Goal: Task Accomplishment & Management: Manage account settings

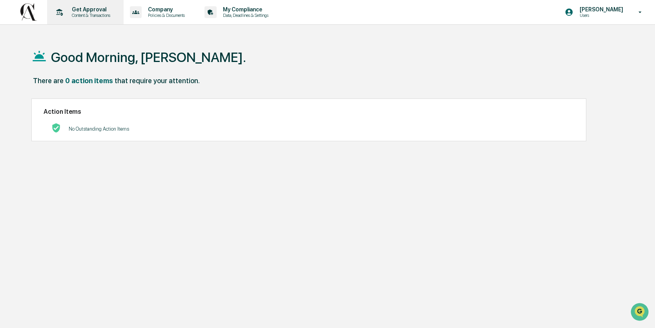
click at [87, 13] on p "Content & Transactions" at bounding box center [90, 15] width 49 height 5
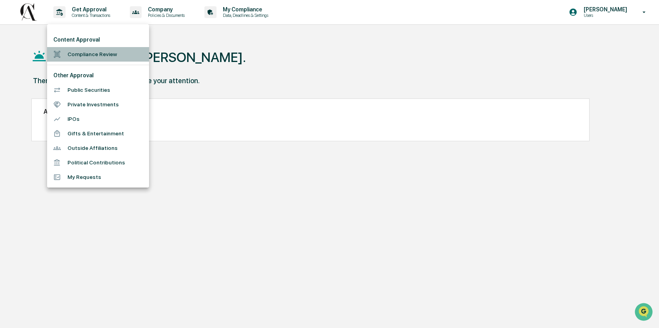
click at [88, 57] on li "Compliance Review" at bounding box center [98, 54] width 102 height 15
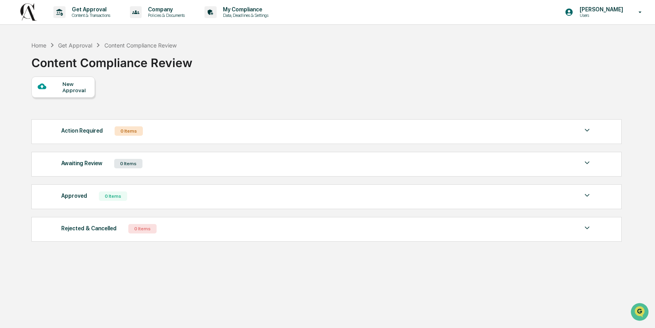
click at [500, 140] on div "Action Required 0 Items No data to display Show 5 Page 1 of 0 |< < > >|" at bounding box center [326, 131] width 590 height 25
click at [592, 130] on div "Action Required 0 Items No data to display Show 5 Page 1 of 0 |< < > >|" at bounding box center [326, 131] width 590 height 25
click at [588, 133] on img at bounding box center [586, 130] width 9 height 9
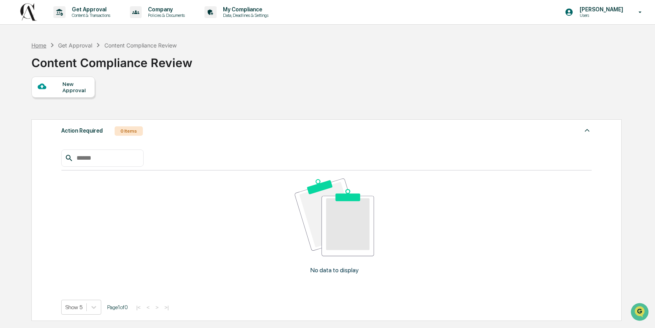
click at [44, 46] on div "Home" at bounding box center [38, 45] width 15 height 7
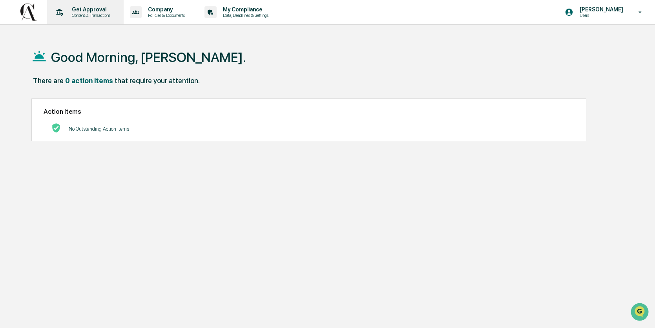
click at [97, 13] on p "Content & Transactions" at bounding box center [90, 15] width 49 height 5
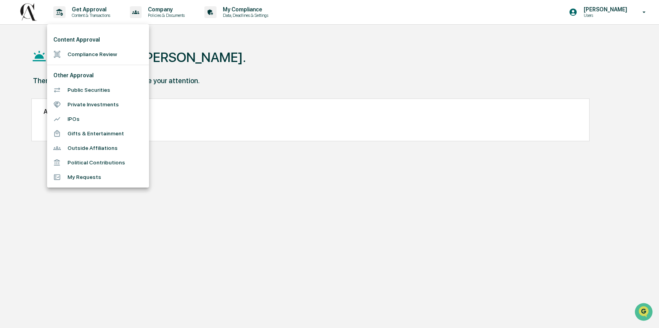
click at [90, 91] on li "Public Securities" at bounding box center [98, 90] width 102 height 15
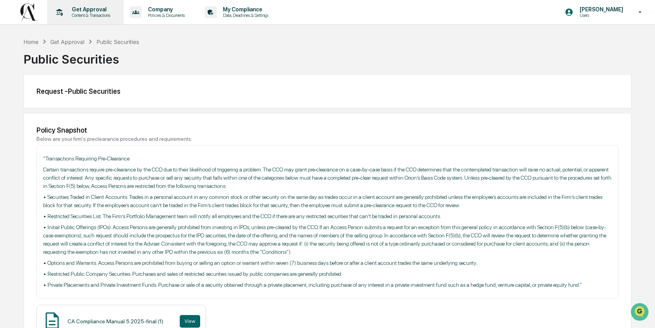
click at [91, 15] on p "Content & Transactions" at bounding box center [90, 15] width 49 height 5
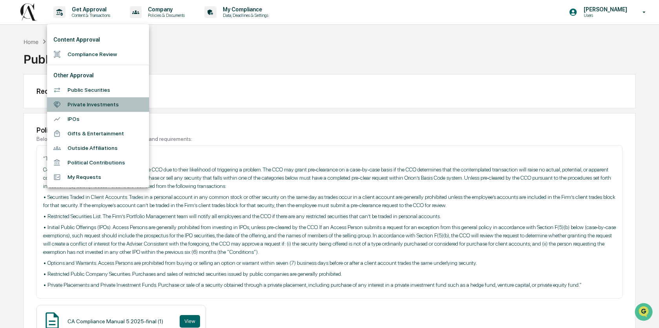
click at [88, 101] on li "Private Investments" at bounding box center [98, 104] width 102 height 15
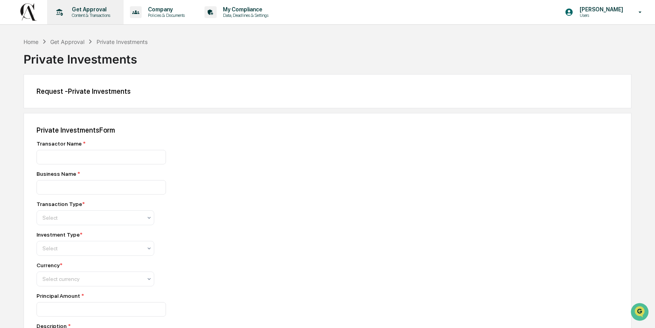
click at [86, 18] on div "Get Approval Content & Transactions" at bounding box center [84, 12] width 69 height 24
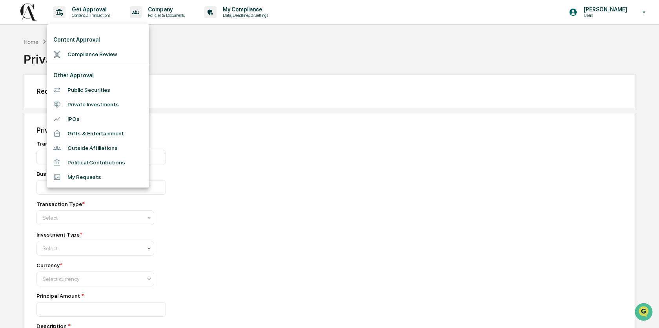
click at [85, 179] on li "My Requests" at bounding box center [98, 177] width 102 height 15
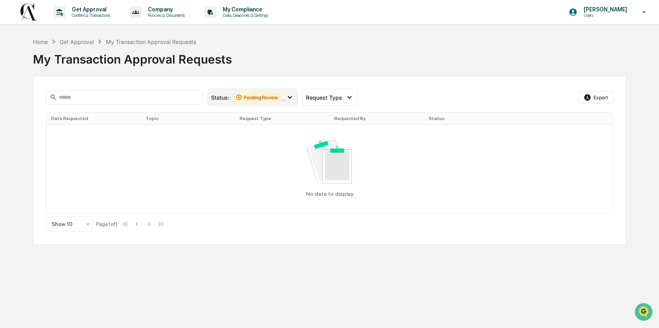
click at [269, 97] on div "Pending Review" at bounding box center [257, 97] width 49 height 9
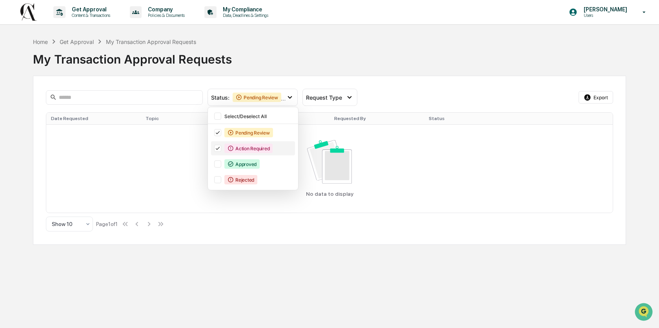
click at [239, 148] on div "Action Required" at bounding box center [248, 148] width 48 height 9
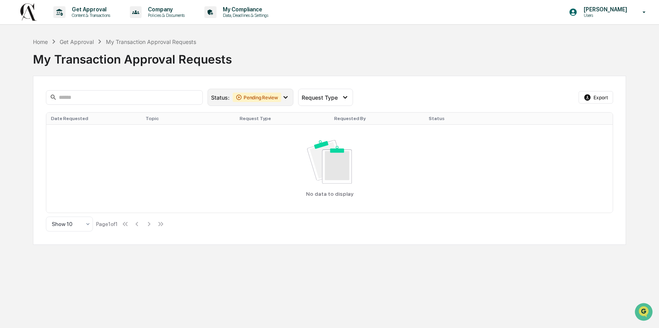
click at [267, 97] on div "Pending Review" at bounding box center [257, 97] width 49 height 9
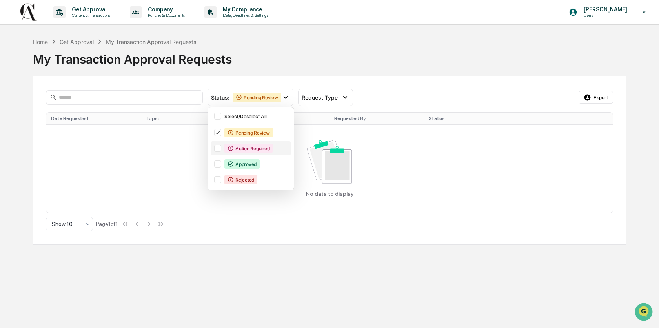
click at [240, 147] on div "Action Required" at bounding box center [248, 148] width 48 height 9
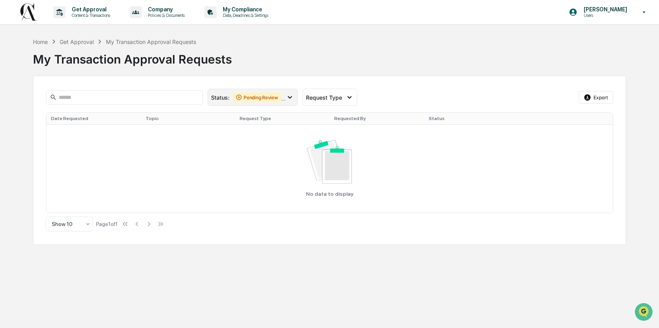
click at [258, 99] on div "Pending Review" at bounding box center [257, 97] width 49 height 9
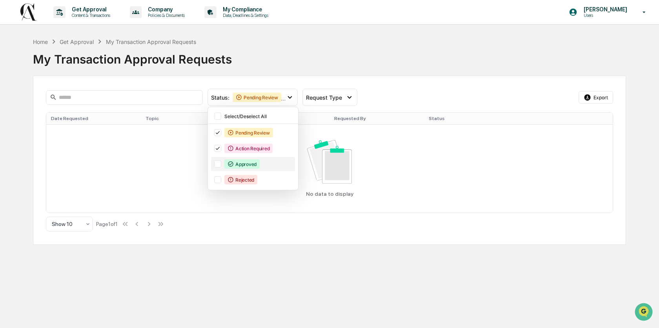
click at [252, 163] on div "Approved" at bounding box center [241, 163] width 35 height 9
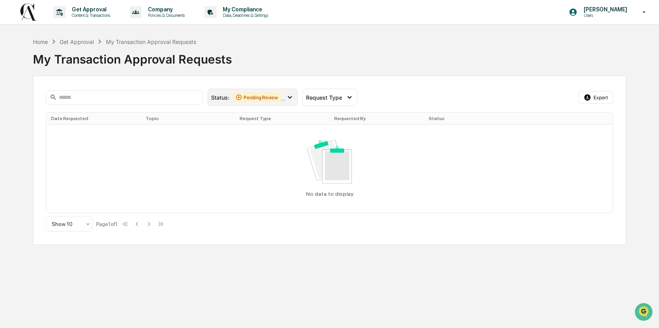
click at [274, 100] on div "Pending Review" at bounding box center [257, 97] width 49 height 9
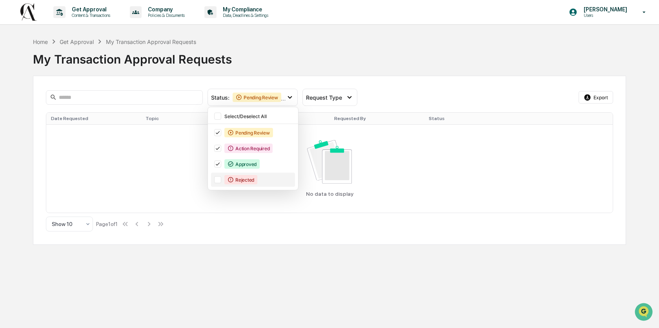
click at [250, 182] on div "Rejected" at bounding box center [240, 179] width 33 height 9
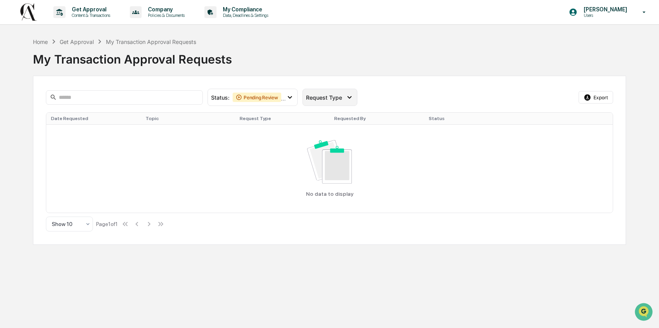
click at [319, 100] on div "Request Type" at bounding box center [330, 97] width 55 height 17
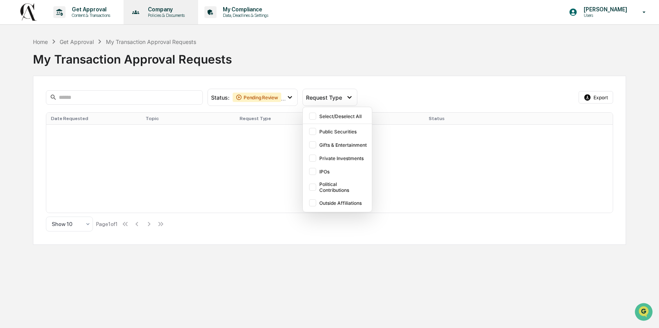
click at [161, 13] on p "Policies & Documents" at bounding box center [165, 15] width 47 height 5
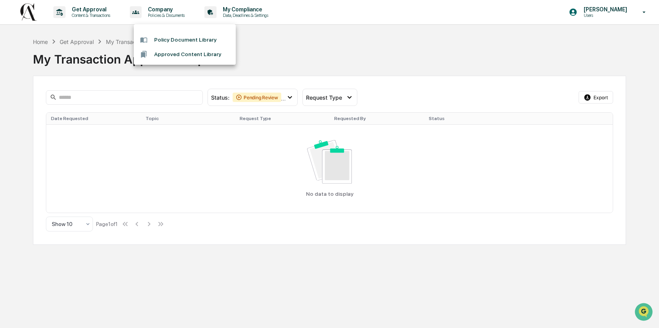
click at [108, 13] on div at bounding box center [329, 164] width 659 height 328
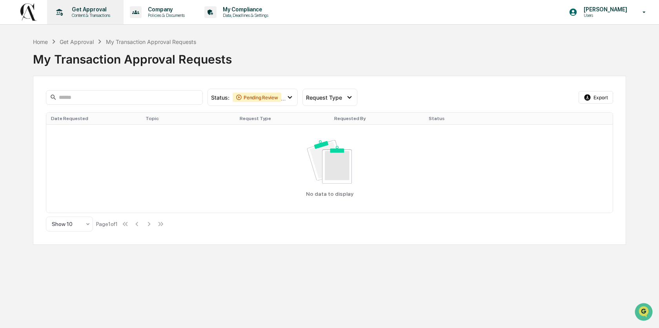
click at [103, 12] on p "Get Approval" at bounding box center [90, 9] width 49 height 6
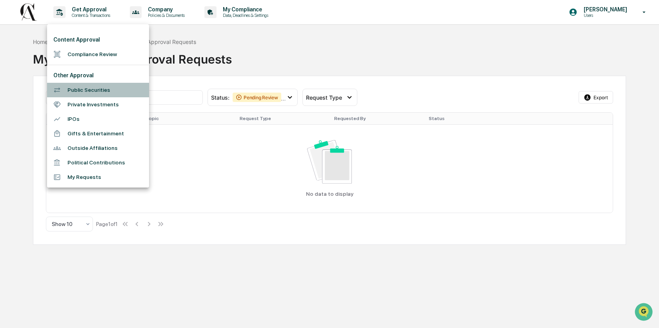
click at [77, 90] on li "Public Securities" at bounding box center [98, 90] width 102 height 15
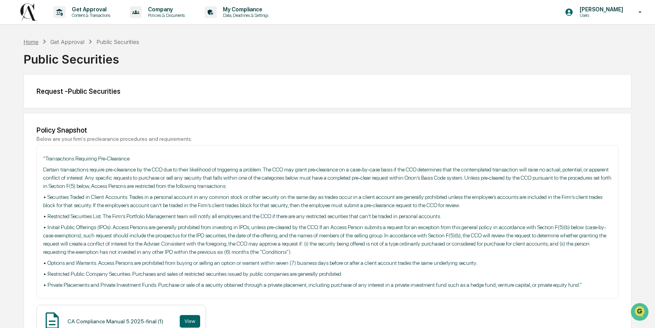
click at [36, 43] on div "Home" at bounding box center [31, 41] width 15 height 7
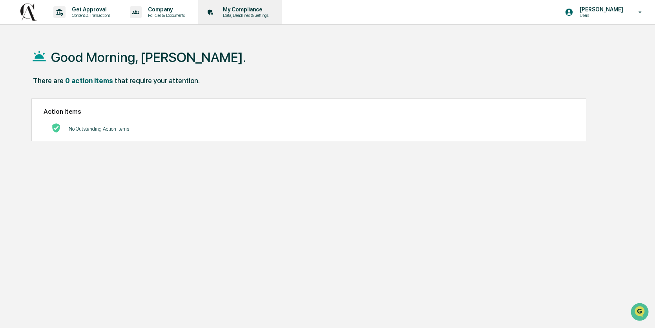
click at [247, 13] on p "Data, Deadlines & Settings" at bounding box center [245, 15] width 56 height 5
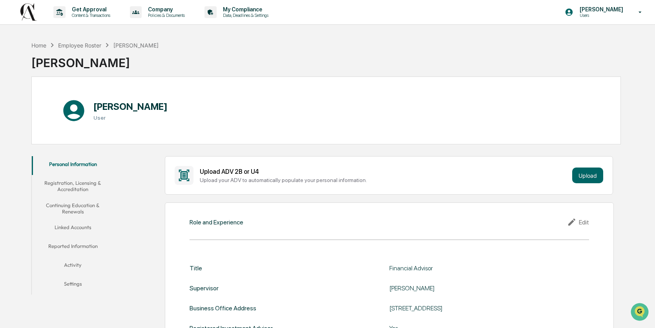
click at [75, 190] on button "Registration, Licensing & Accreditation" at bounding box center [73, 186] width 82 height 22
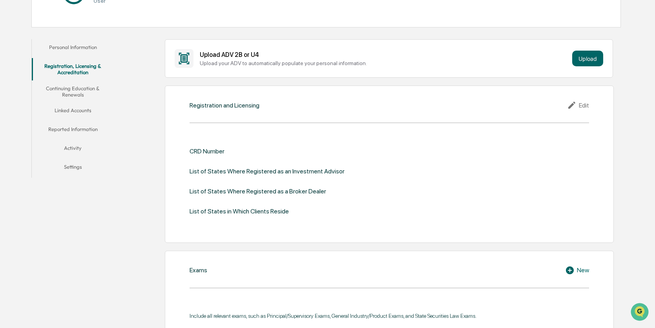
scroll to position [112, 0]
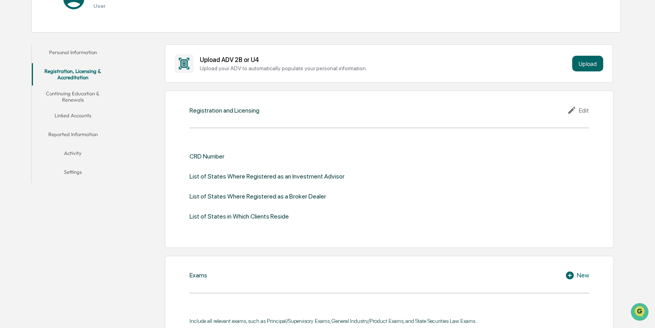
click at [84, 117] on button "Linked Accounts" at bounding box center [73, 117] width 82 height 19
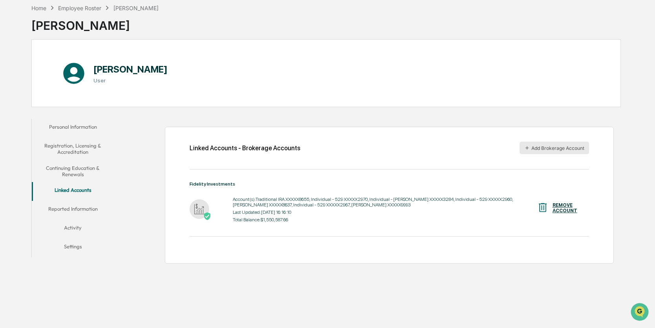
click at [556, 150] on button "Add Brokerage Account" at bounding box center [554, 148] width 69 height 13
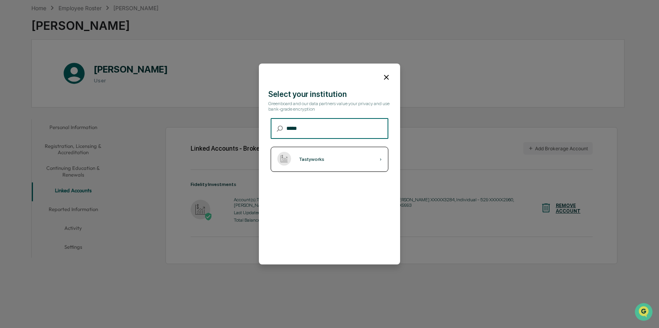
type input "*****"
click at [321, 164] on div "Tastyworks ›" at bounding box center [330, 159] width 118 height 25
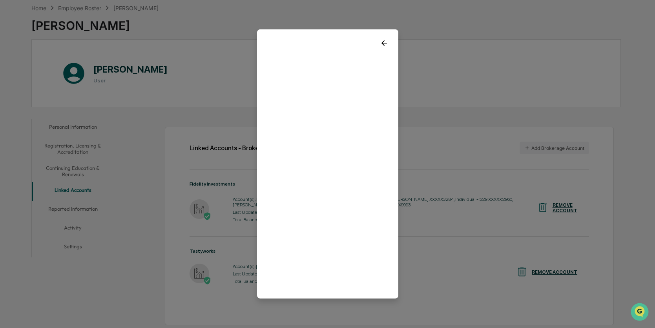
click at [380, 40] on icon at bounding box center [384, 43] width 9 height 9
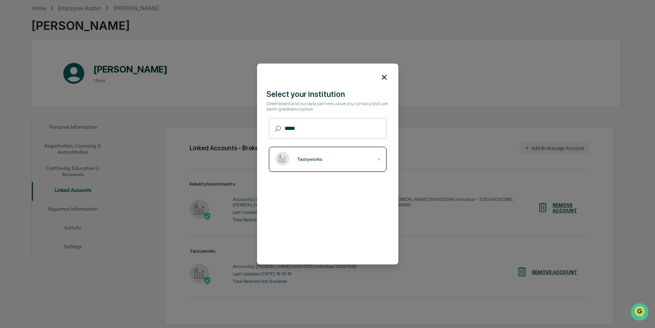
click at [327, 158] on div "Tastyworks ›" at bounding box center [328, 159] width 118 height 25
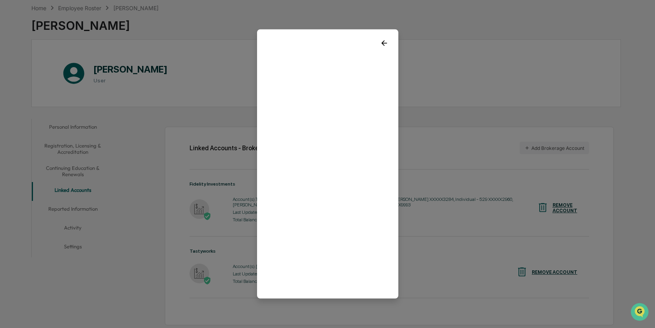
click at [381, 41] on icon at bounding box center [383, 42] width 5 height 5
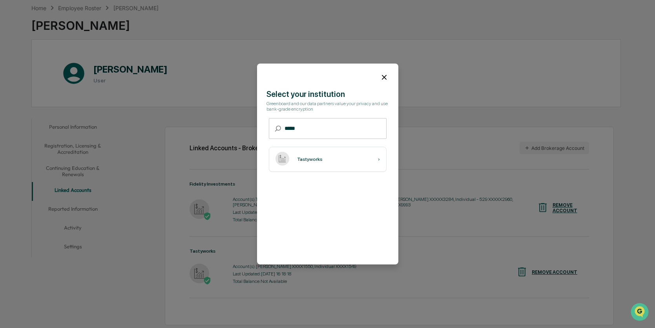
click at [316, 127] on input "*****" at bounding box center [336, 128] width 102 height 21
type input "*****"
click at [297, 161] on div "Coinbase" at bounding box center [308, 159] width 22 height 5
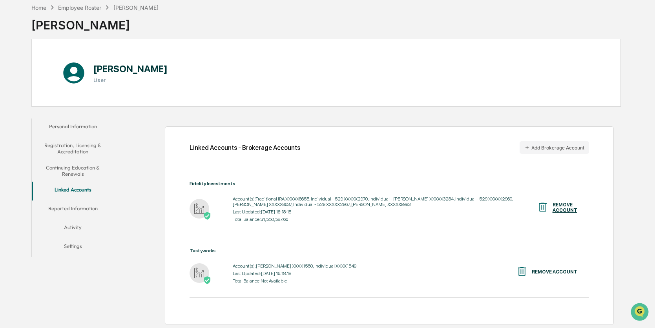
scroll to position [42, 0]
click at [541, 142] on button "Add Brokerage Account" at bounding box center [554, 146] width 69 height 13
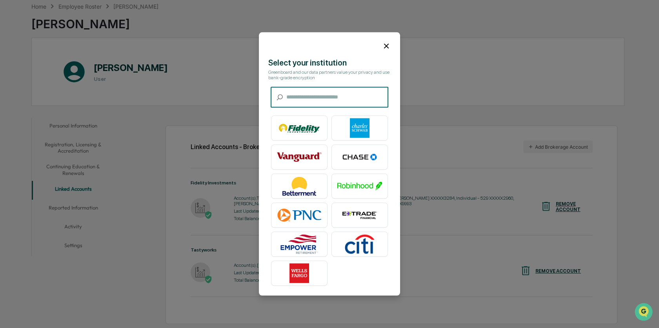
click at [306, 99] on input "text" at bounding box center [337, 97] width 102 height 21
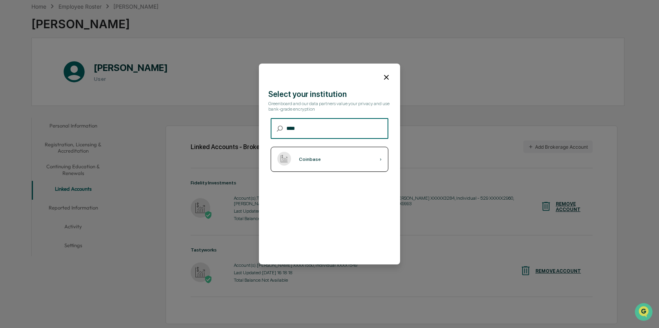
type input "****"
click at [310, 157] on div "Coinbase" at bounding box center [310, 159] width 22 height 5
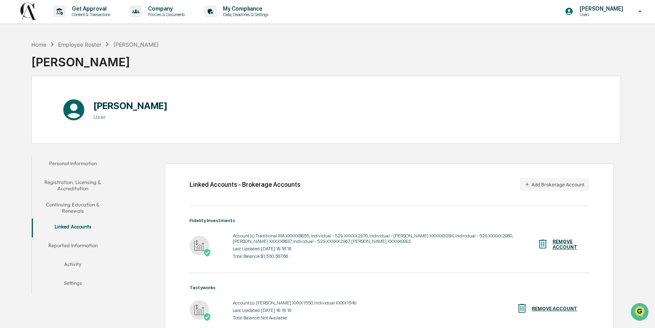
scroll to position [0, 0]
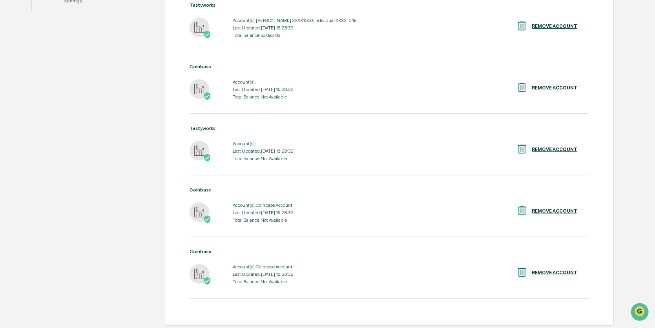
scroll to position [295, 0]
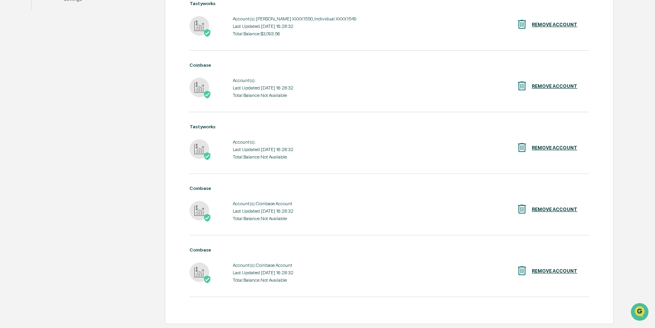
click at [547, 272] on div "REMOVE ACCOUNT" at bounding box center [555, 270] width 46 height 5
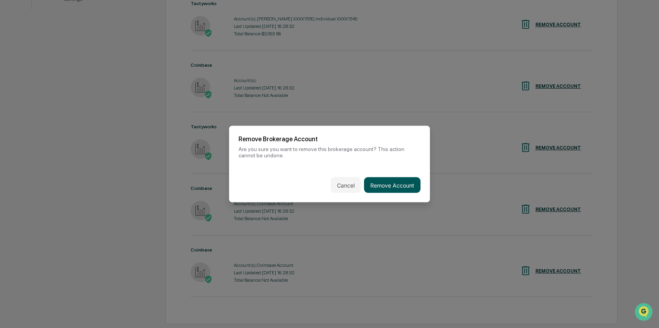
click at [396, 185] on button "Remove Account" at bounding box center [392, 185] width 57 height 16
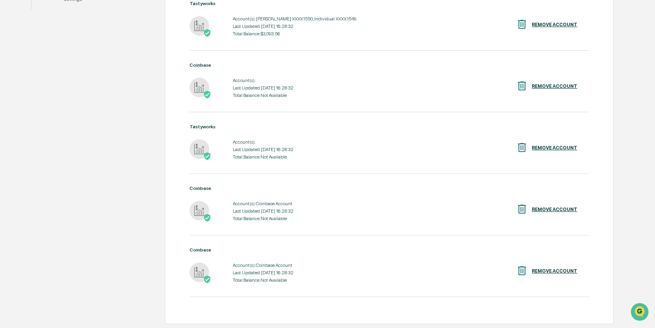
scroll to position [232, 0]
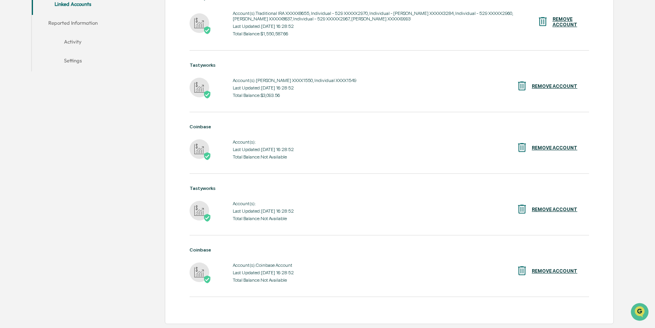
click at [547, 207] on div "REMOVE ACCOUNT" at bounding box center [555, 209] width 46 height 5
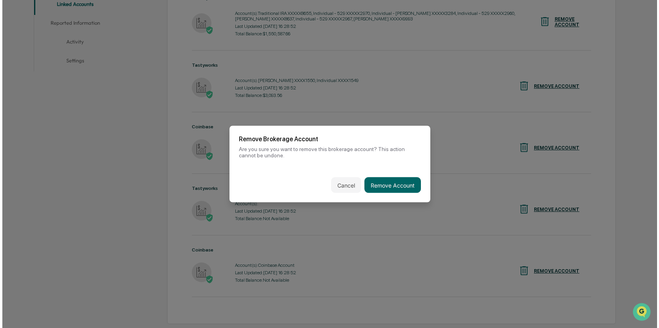
scroll to position [232, 0]
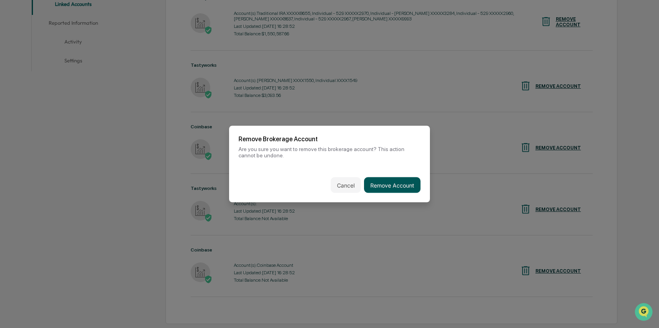
click at [404, 184] on button "Remove Account" at bounding box center [392, 185] width 57 height 16
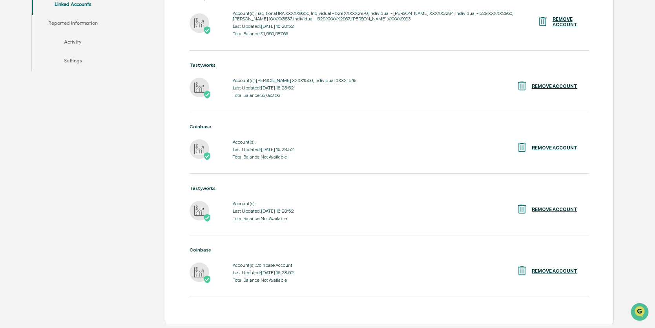
scroll to position [168, 0]
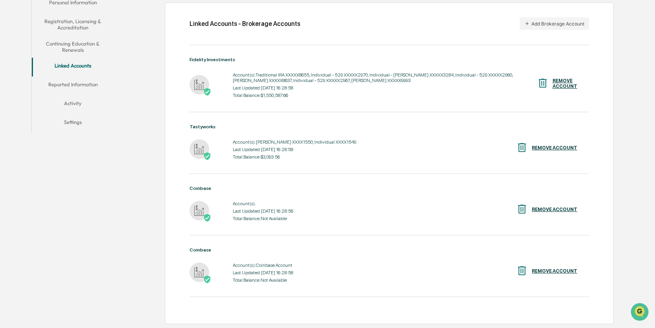
click at [545, 272] on div "REMOVE ACCOUNT" at bounding box center [555, 270] width 46 height 5
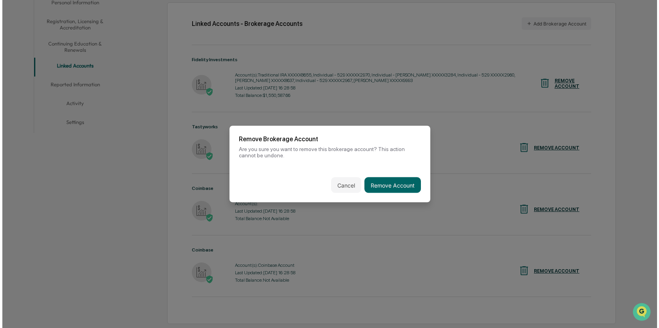
scroll to position [169, 0]
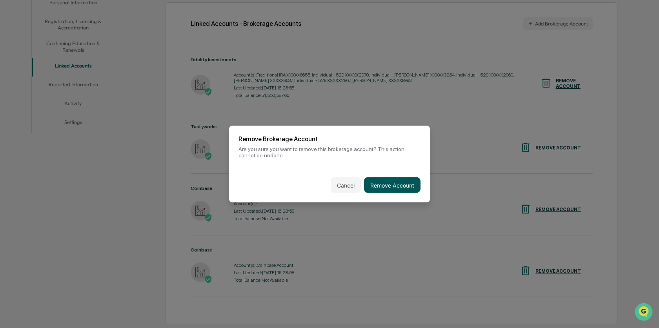
click at [399, 185] on button "Remove Account" at bounding box center [392, 185] width 57 height 16
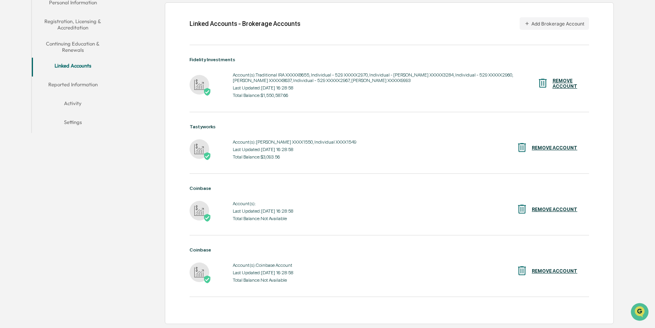
scroll to position [105, 0]
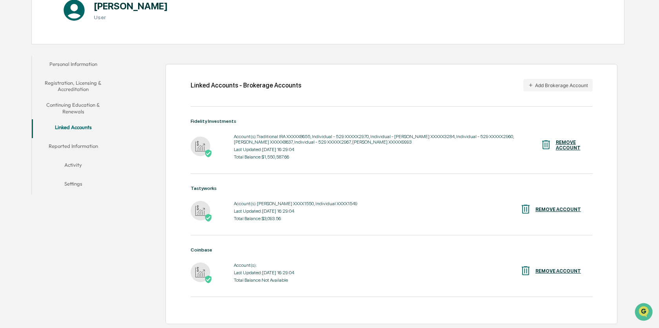
scroll to position [100, 0]
